Goal: Check status: Check status

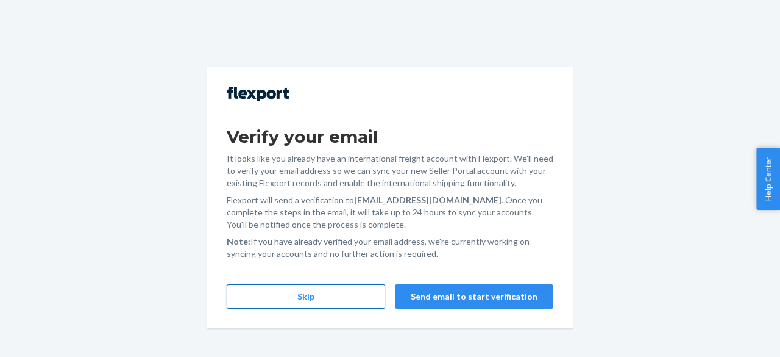
click at [345, 292] on button "Skip" at bounding box center [306, 296] width 158 height 24
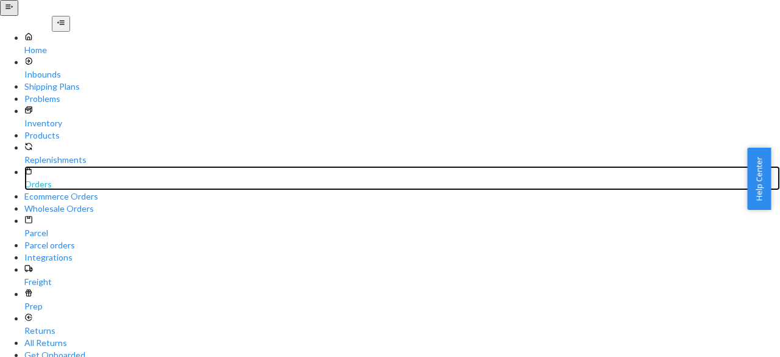
click at [68, 166] on div "Orders" at bounding box center [402, 178] width 756 height 24
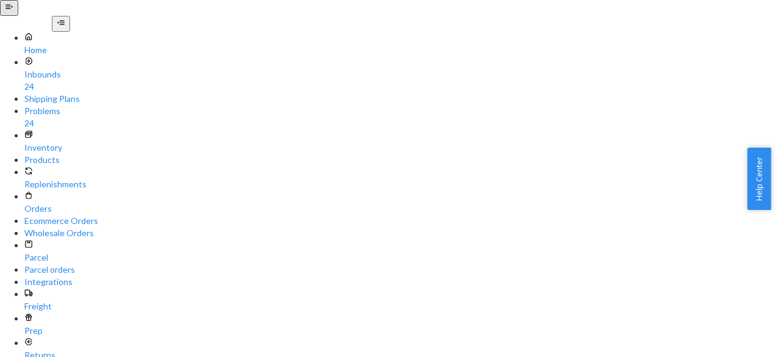
paste input "#255213846"
type input "#255213846"
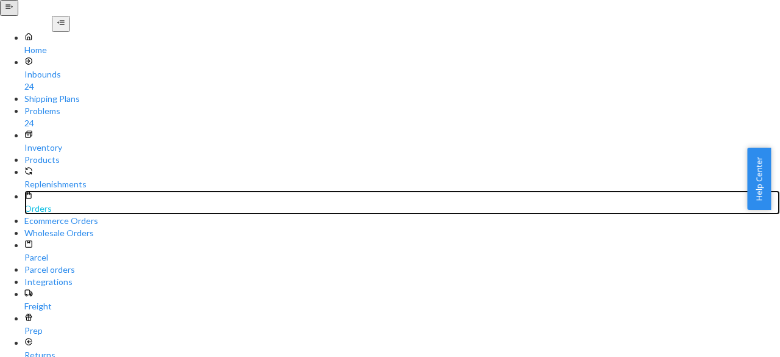
click at [62, 190] on div "Orders" at bounding box center [402, 202] width 756 height 24
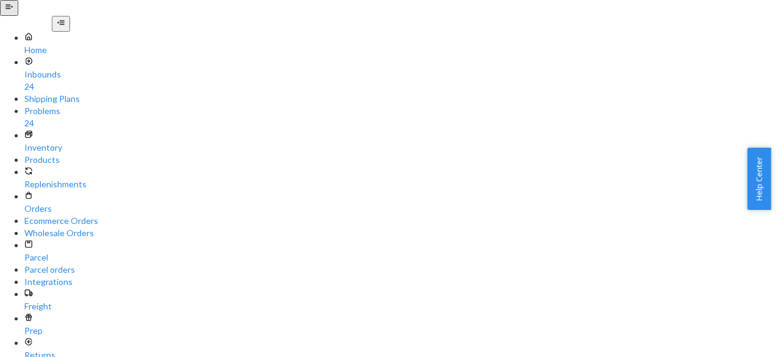
paste input "167134"
type input "#255167134"
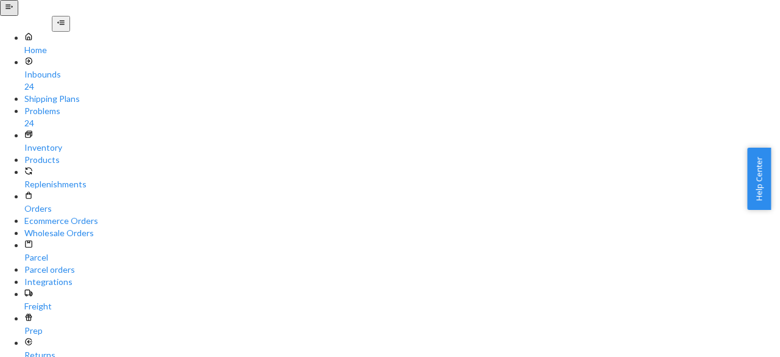
drag, startPoint x: 775, startPoint y: 154, endPoint x: 775, endPoint y: 169, distance: 14.6
click at [775, 169] on div "Help Center" at bounding box center [763, 179] width 33 height 62
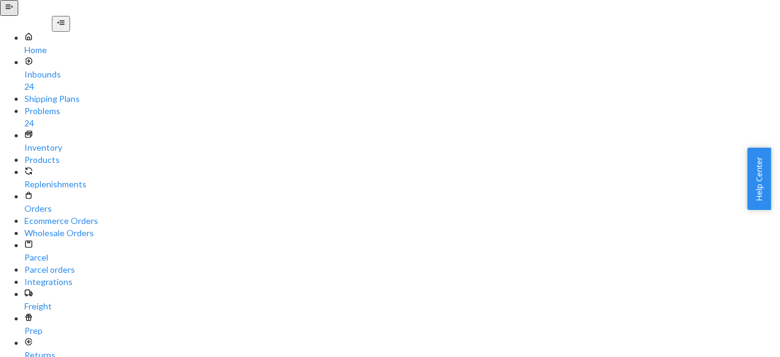
drag, startPoint x: 777, startPoint y: 171, endPoint x: 779, endPoint y: 148, distance: 22.6
click at [779, 148] on div "Help Center" at bounding box center [763, 179] width 33 height 62
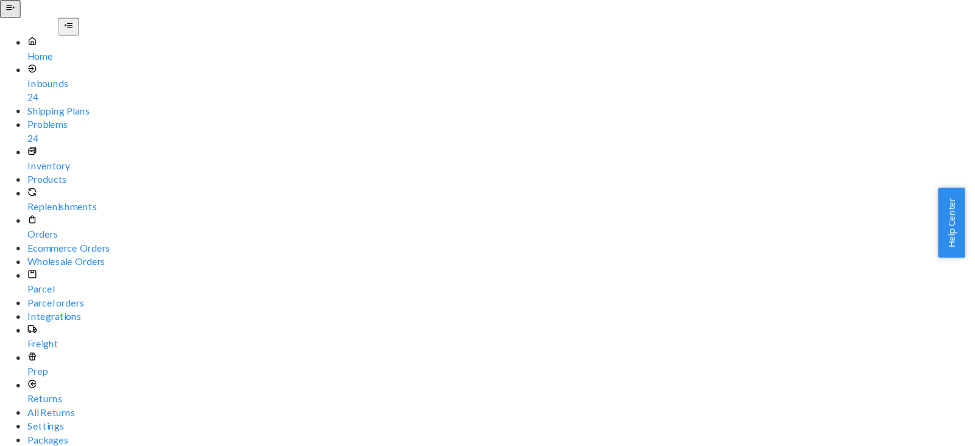
scroll to position [201, 0]
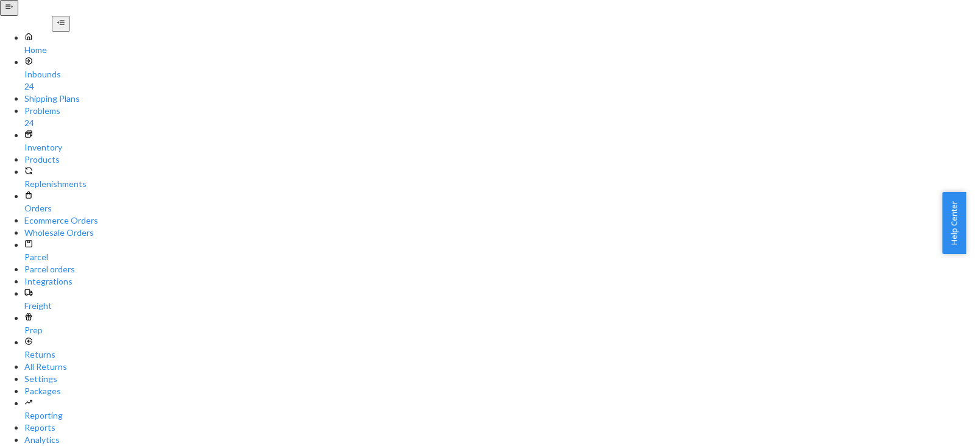
drag, startPoint x: 774, startPoint y: 1, endPoint x: 594, endPoint y: 201, distance: 268.5
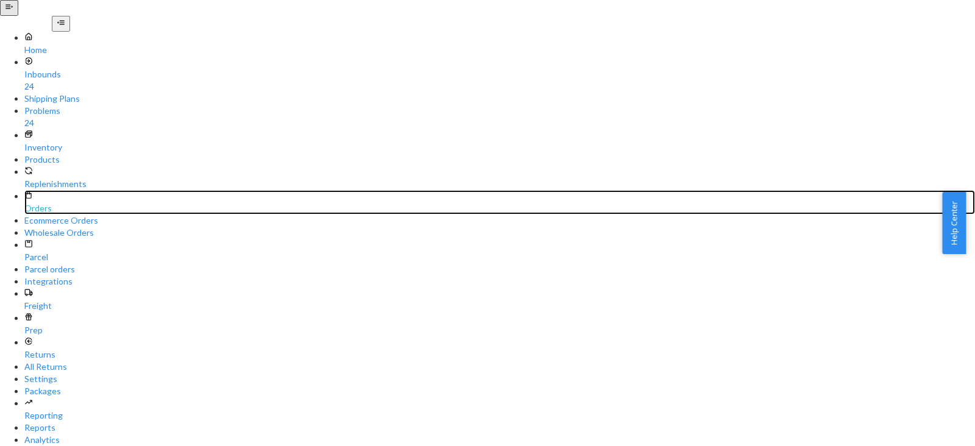
click at [58, 202] on div "Orders" at bounding box center [499, 208] width 951 height 12
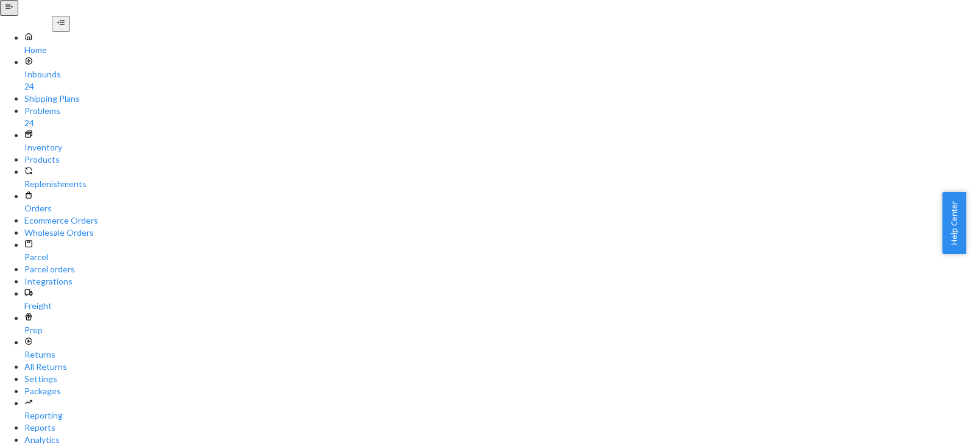
paste input "321463"
type input "#255321463"
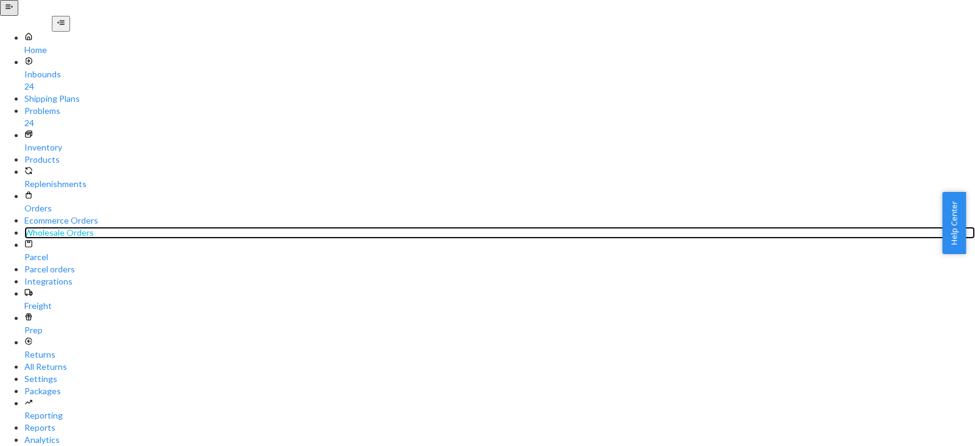
click at [76, 227] on div "Wholesale Orders" at bounding box center [499, 233] width 951 height 12
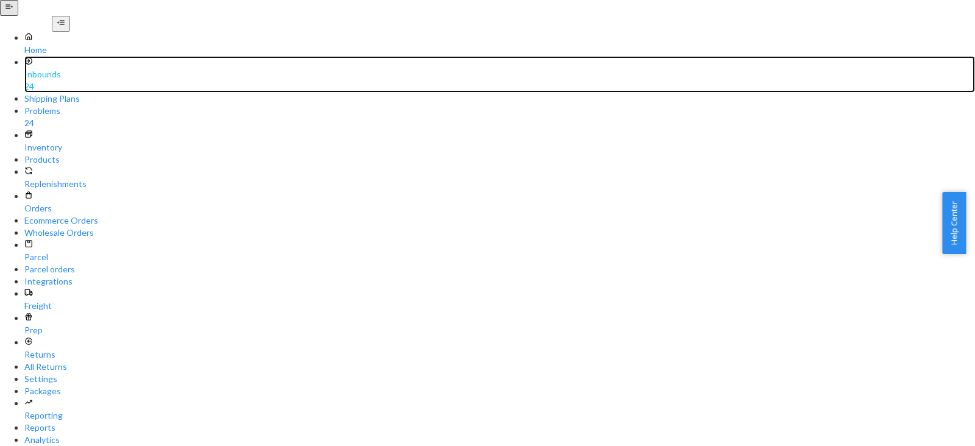
click at [69, 82] on div "Inbounds 24" at bounding box center [499, 74] width 951 height 37
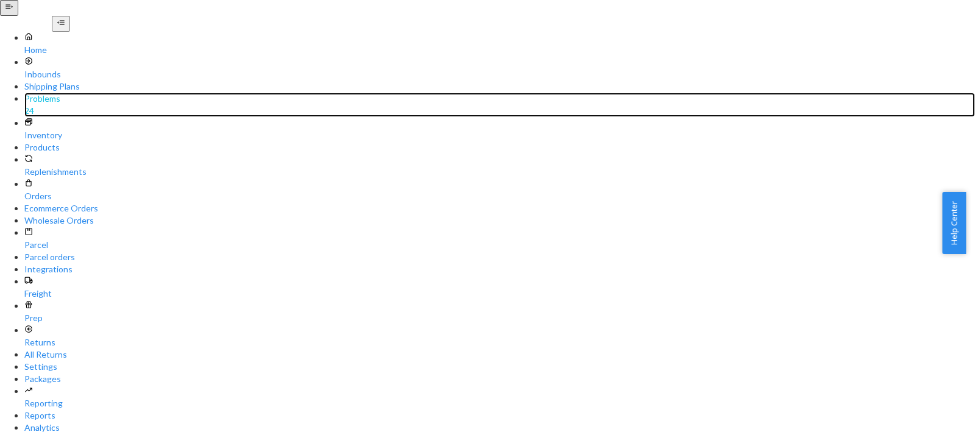
click at [61, 105] on div "Problems" at bounding box center [499, 99] width 951 height 12
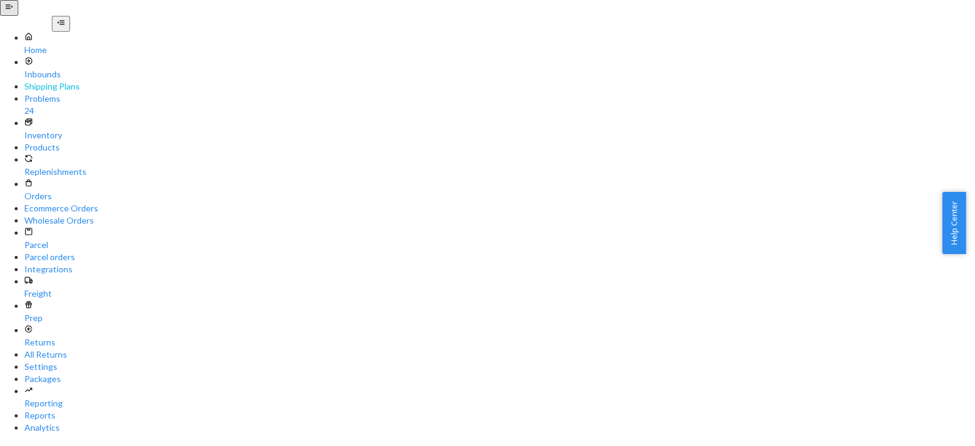
type input "#255321463"
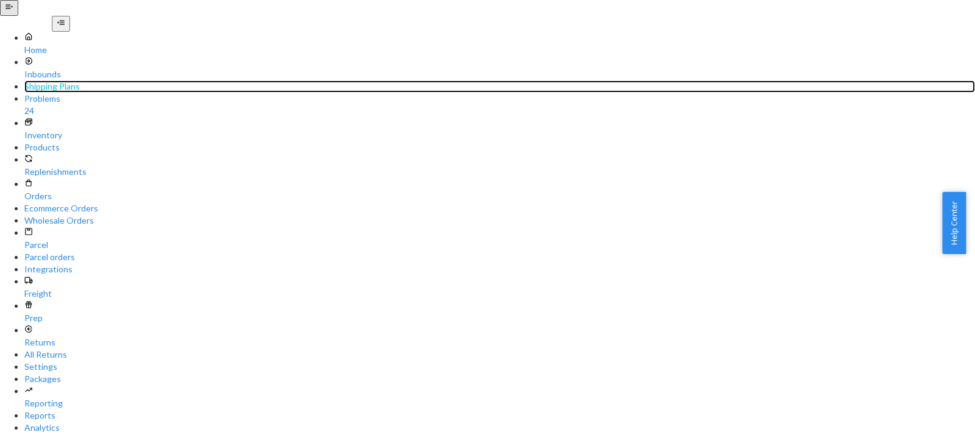
click at [103, 93] on div "Shipping Plans" at bounding box center [499, 86] width 951 height 12
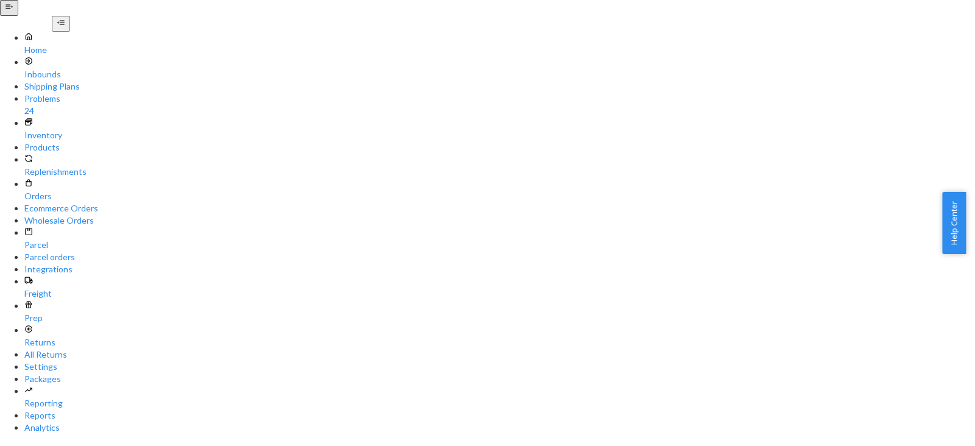
type input "#255321463"
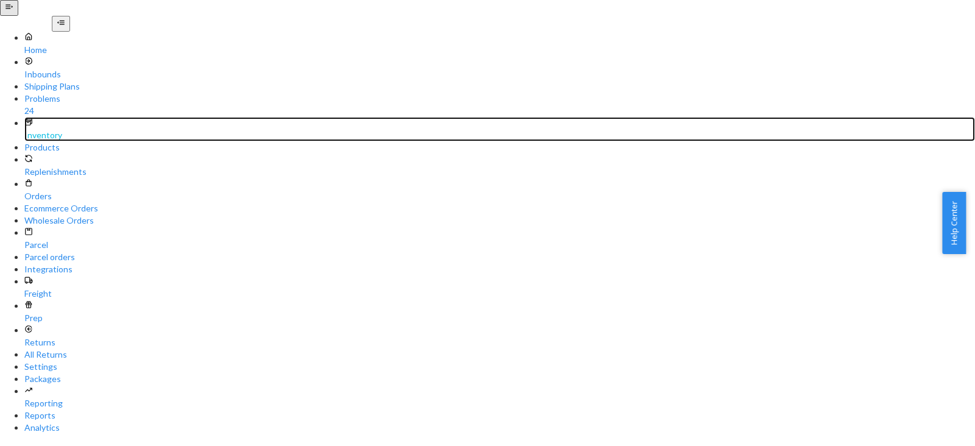
click at [81, 141] on div "Inventory" at bounding box center [499, 129] width 951 height 24
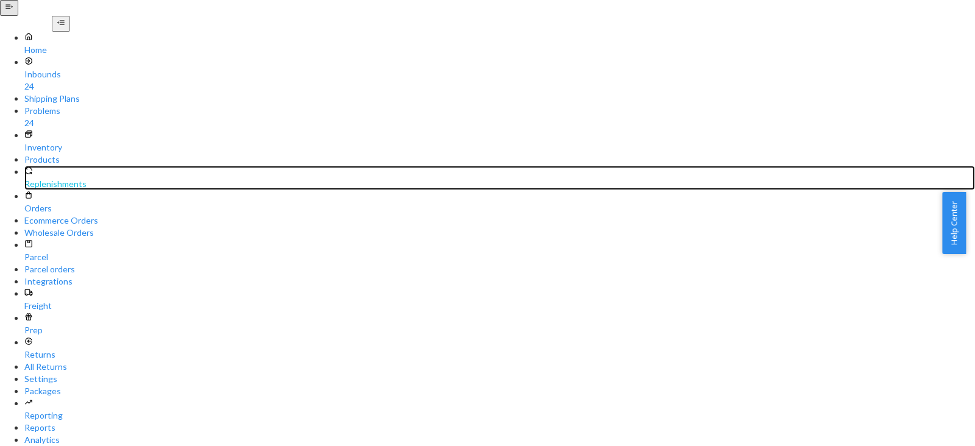
click at [82, 178] on div "Replenishments" at bounding box center [499, 184] width 951 height 12
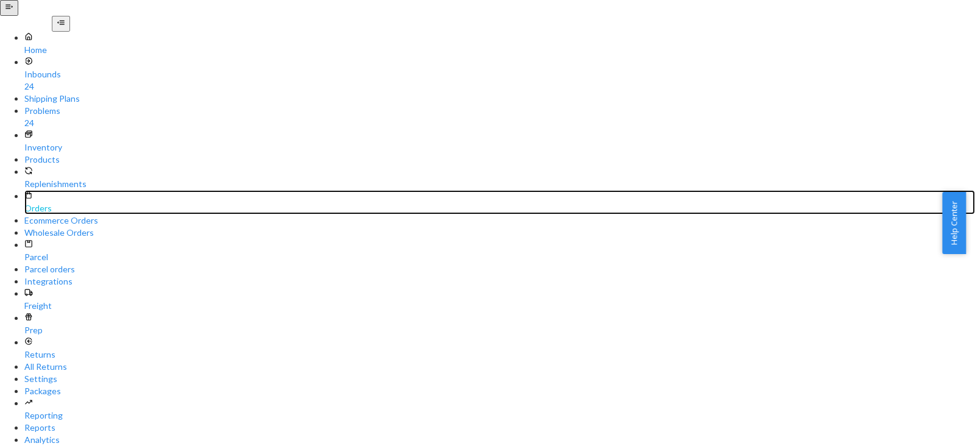
click at [82, 190] on div "Orders" at bounding box center [499, 202] width 951 height 24
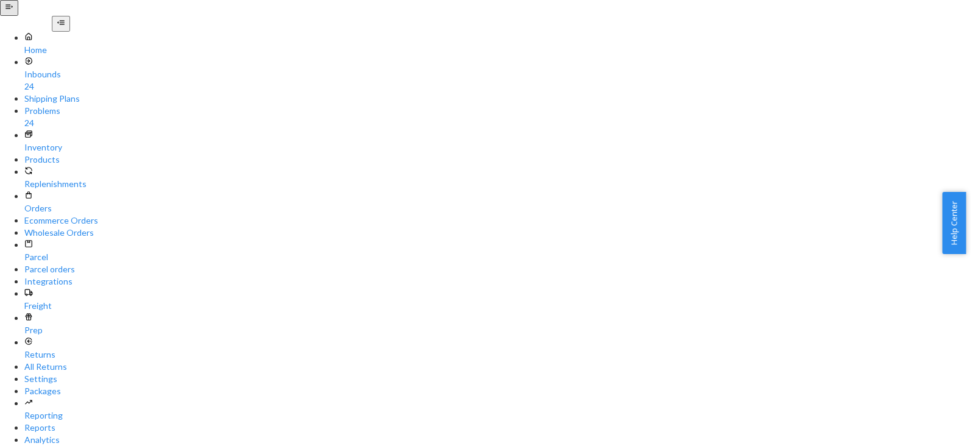
paste input "09088"
type input "#255309088"
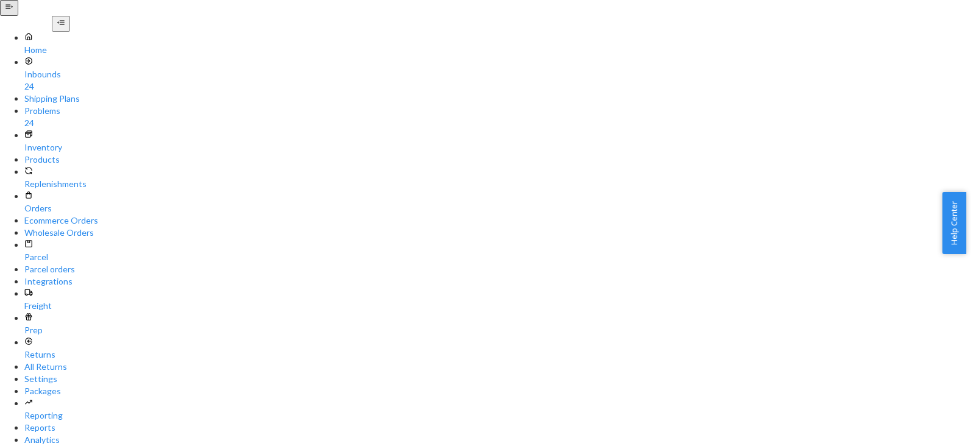
drag, startPoint x: 972, startPoint y: 221, endPoint x: 972, endPoint y: 190, distance: 31.1
drag, startPoint x: 968, startPoint y: 206, endPoint x: 966, endPoint y: 156, distance: 50.0
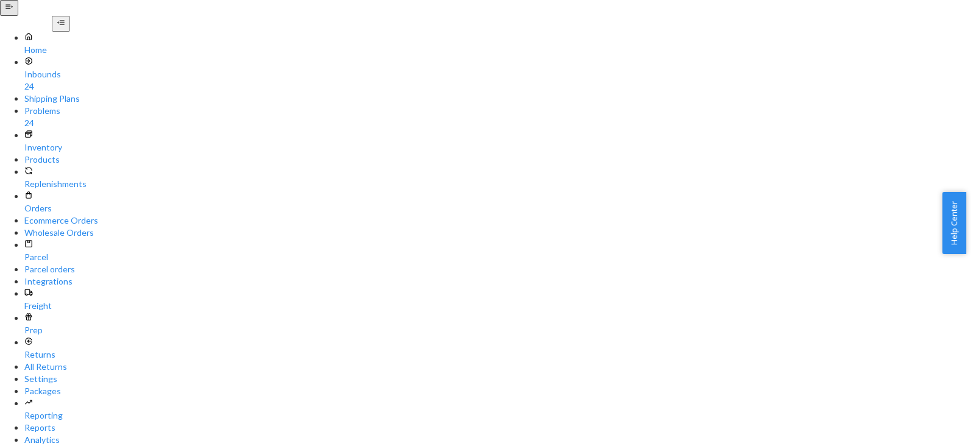
drag, startPoint x: 969, startPoint y: 191, endPoint x: 972, endPoint y: 178, distance: 13.2
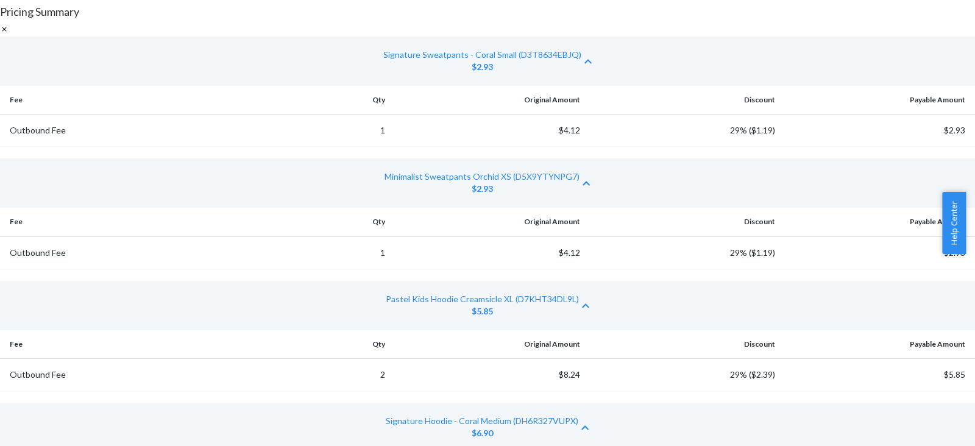
scroll to position [436, 0]
